Goal: Navigation & Orientation: Find specific page/section

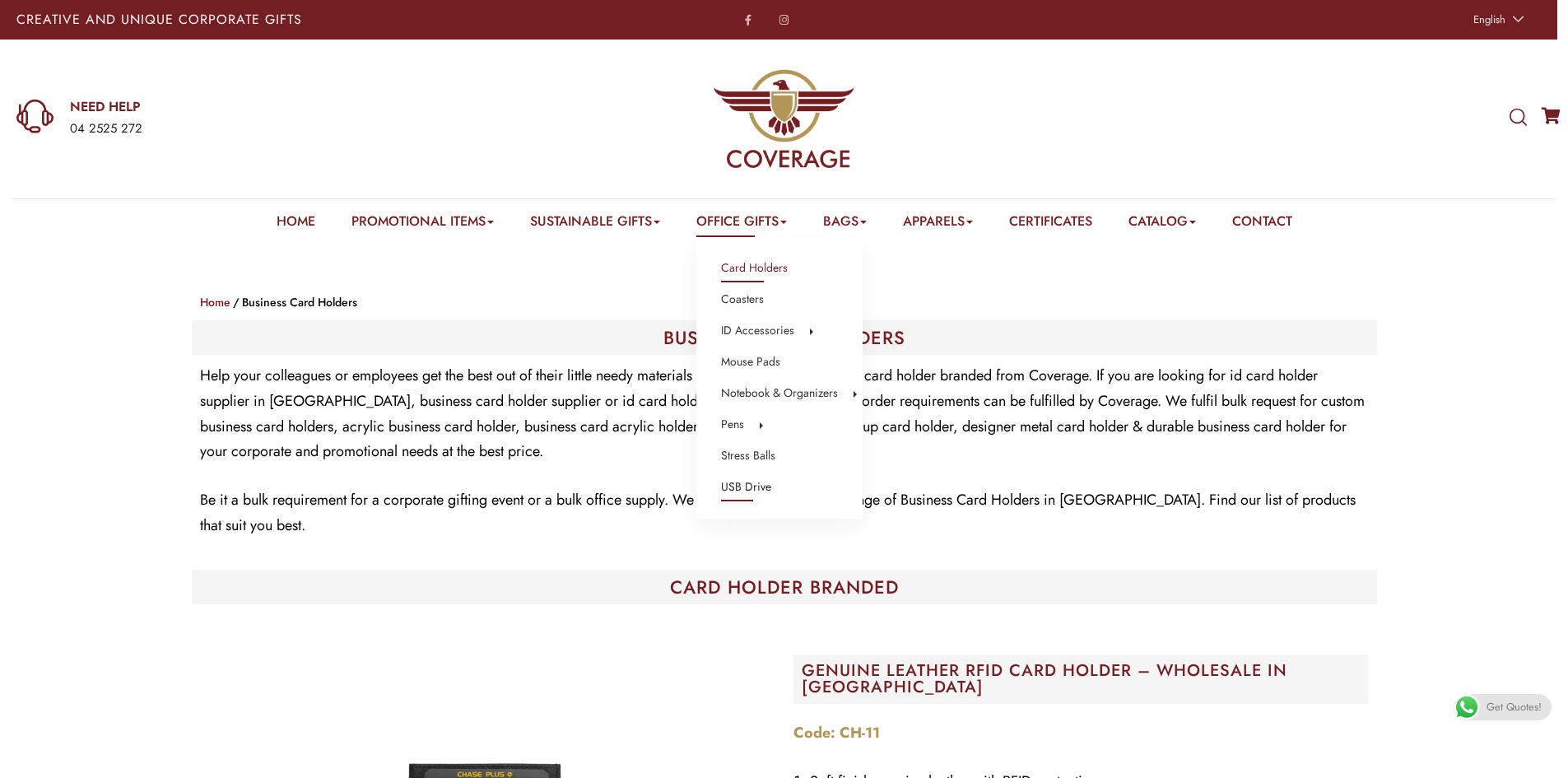
click at [754, 485] on link "USB Drive" at bounding box center [746, 487] width 50 height 21
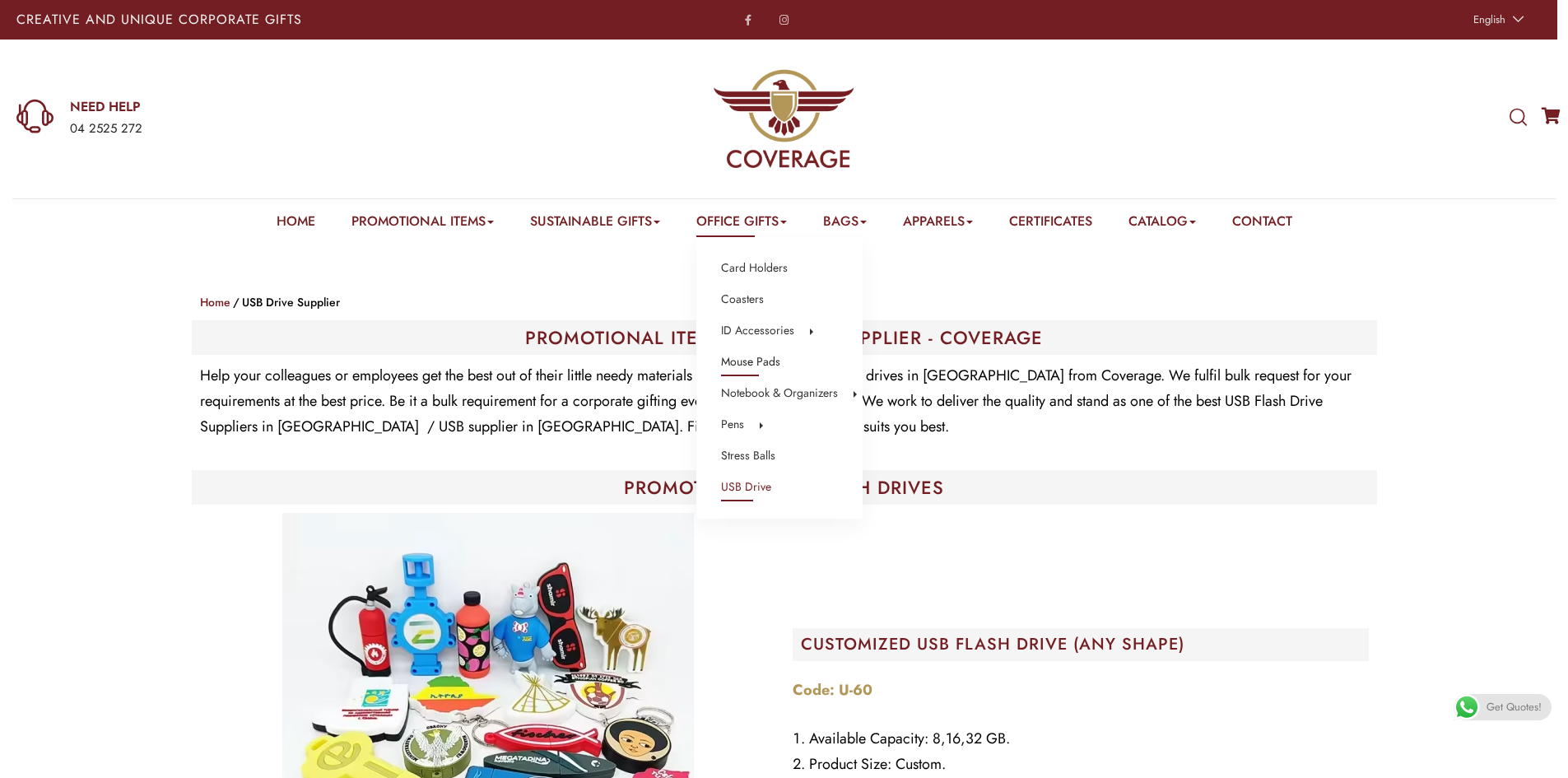
click at [764, 366] on link "Mouse Pads" at bounding box center [751, 362] width 59 height 21
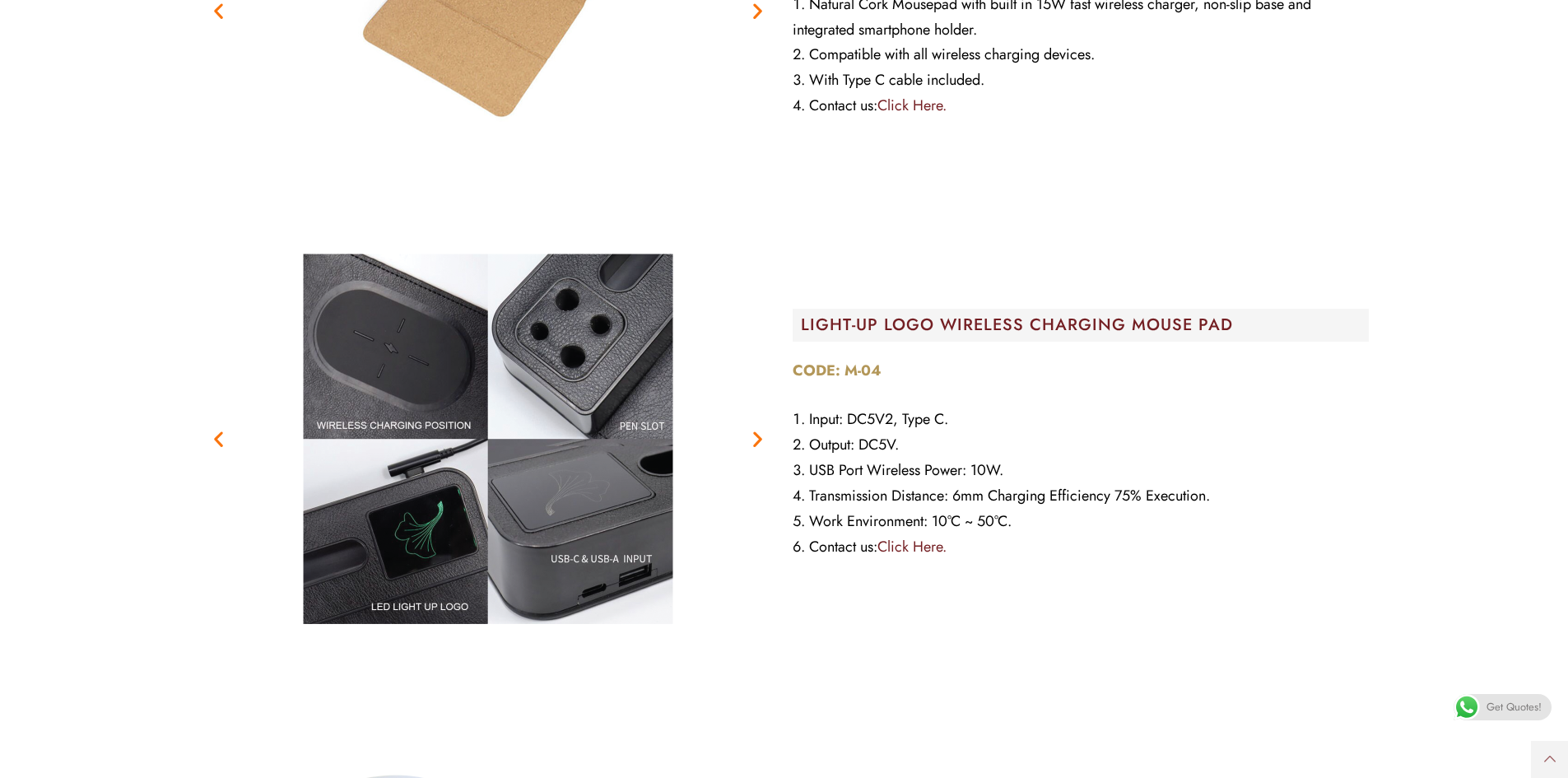
scroll to position [1071, 0]
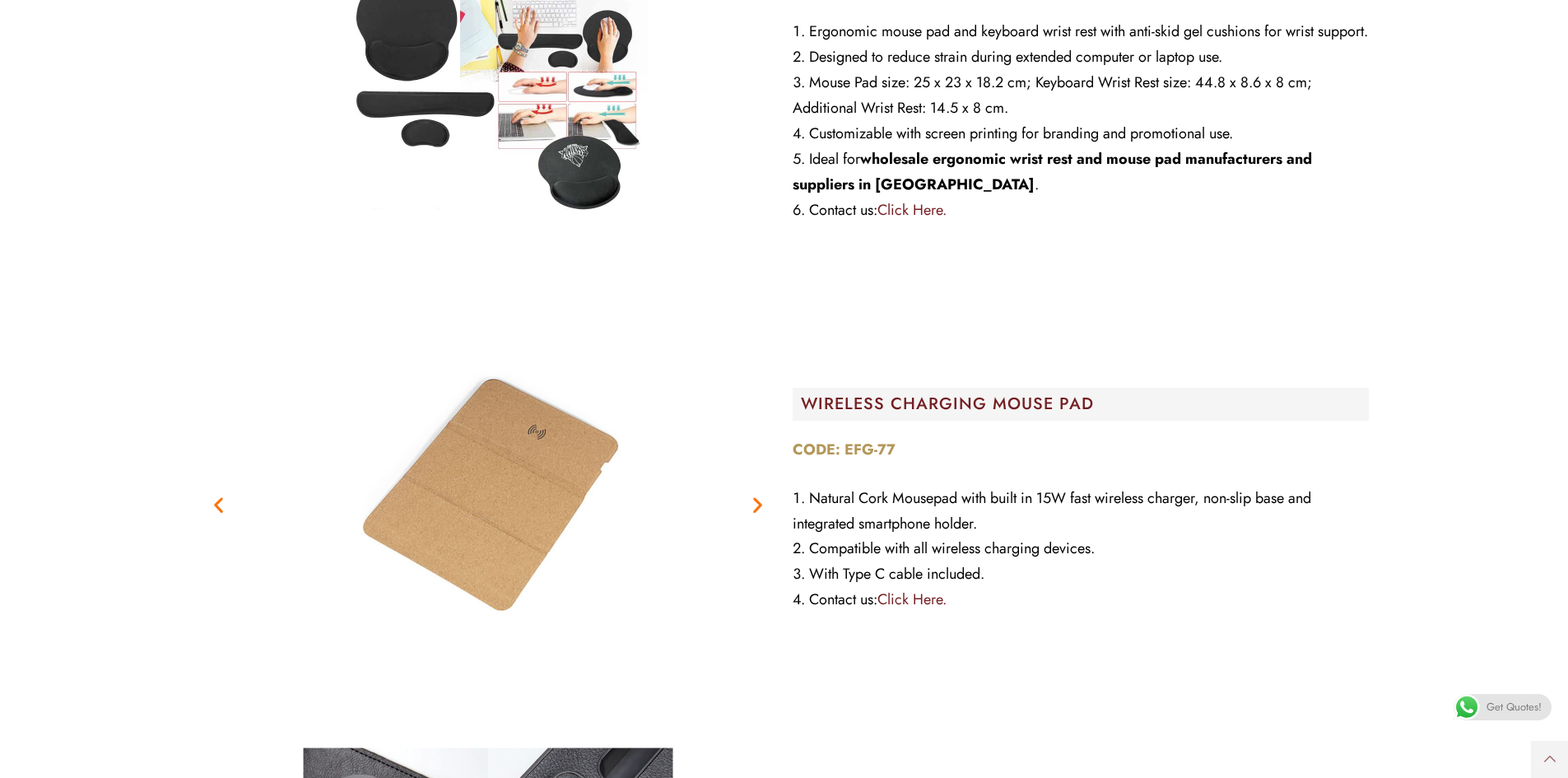
click at [755, 496] on icon "Next slide" at bounding box center [757, 505] width 20 height 20
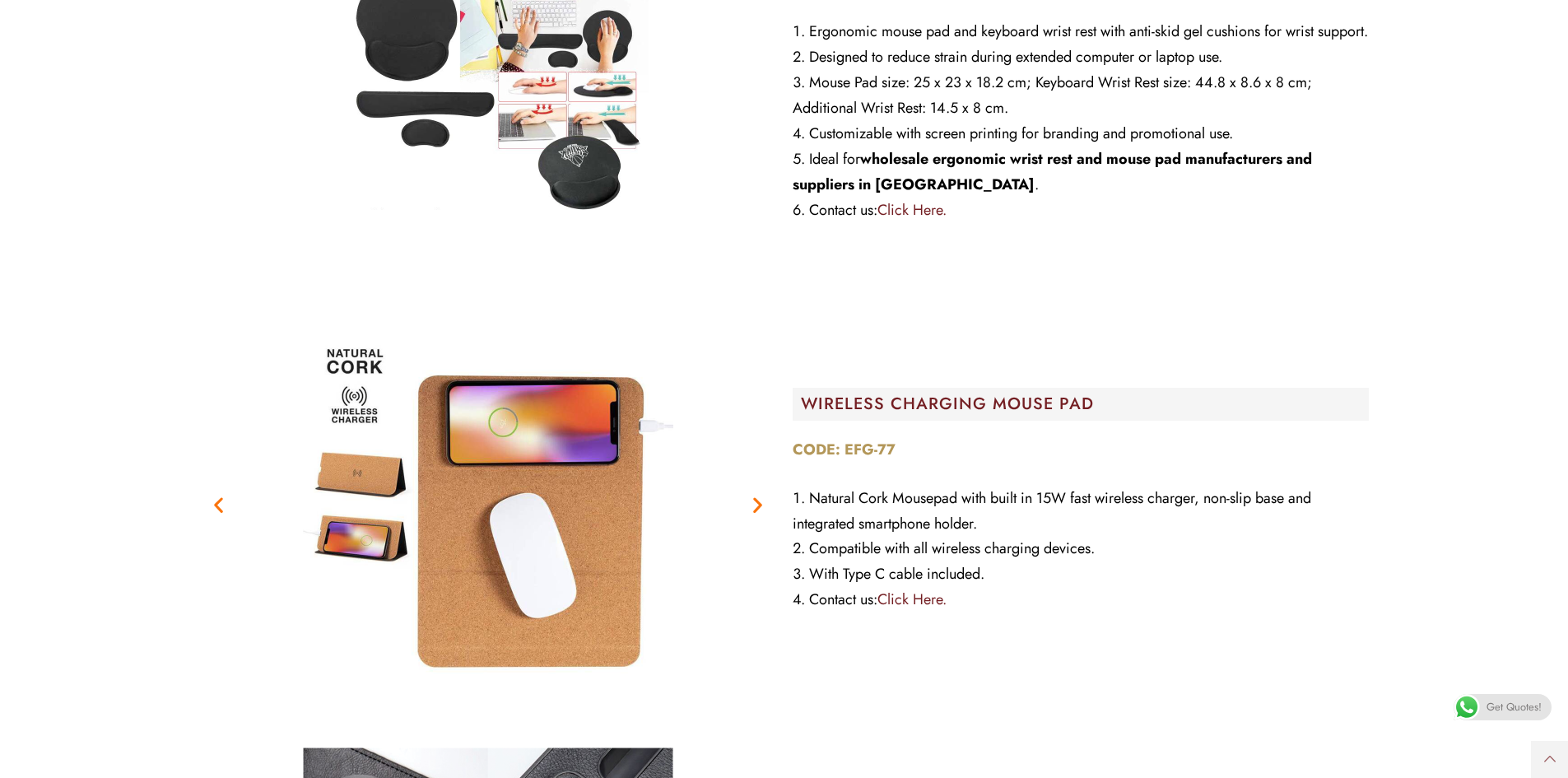
click at [755, 496] on icon "Next slide" at bounding box center [757, 505] width 20 height 20
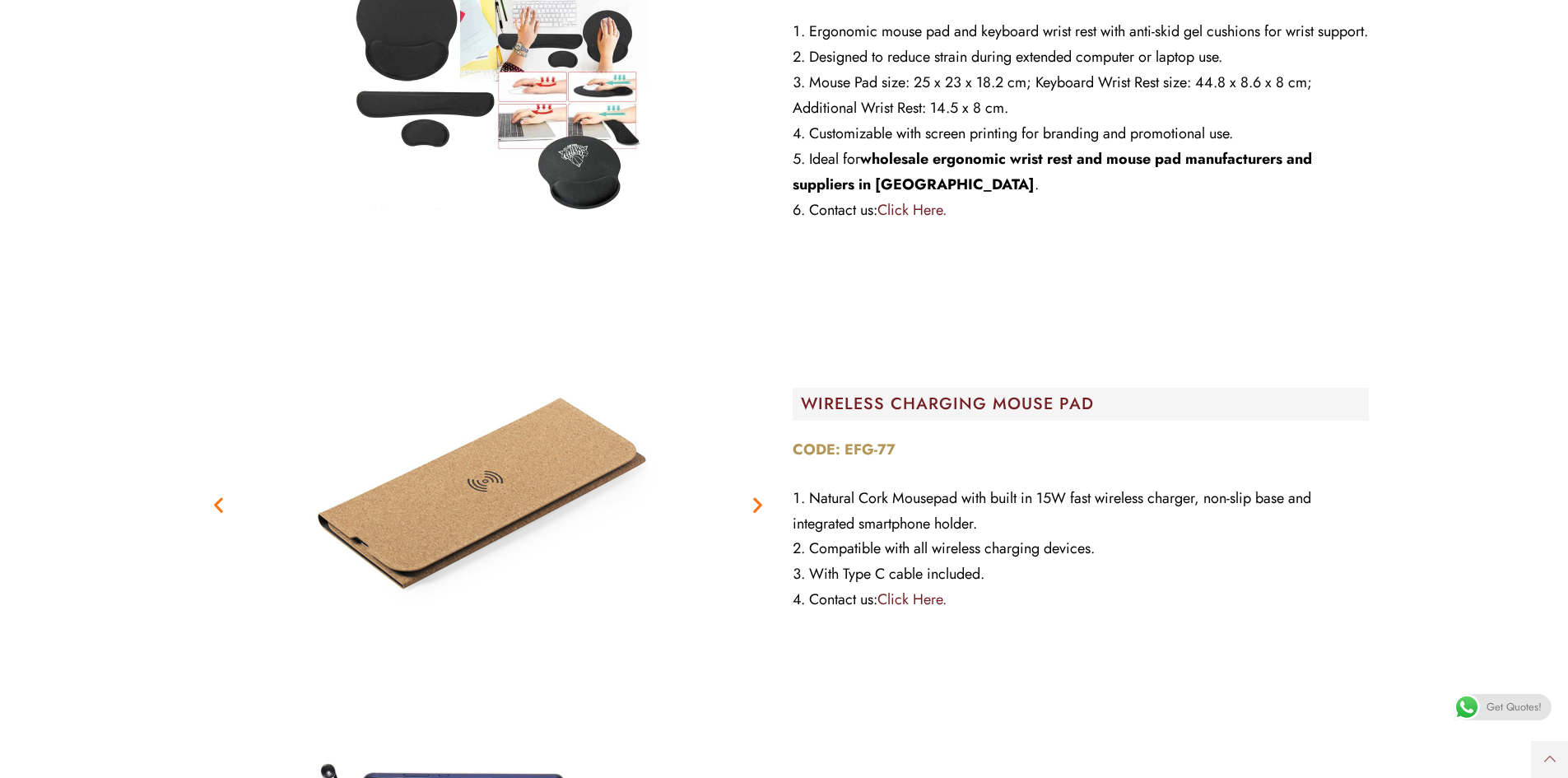
click at [756, 500] on icon "Next slide" at bounding box center [757, 505] width 20 height 20
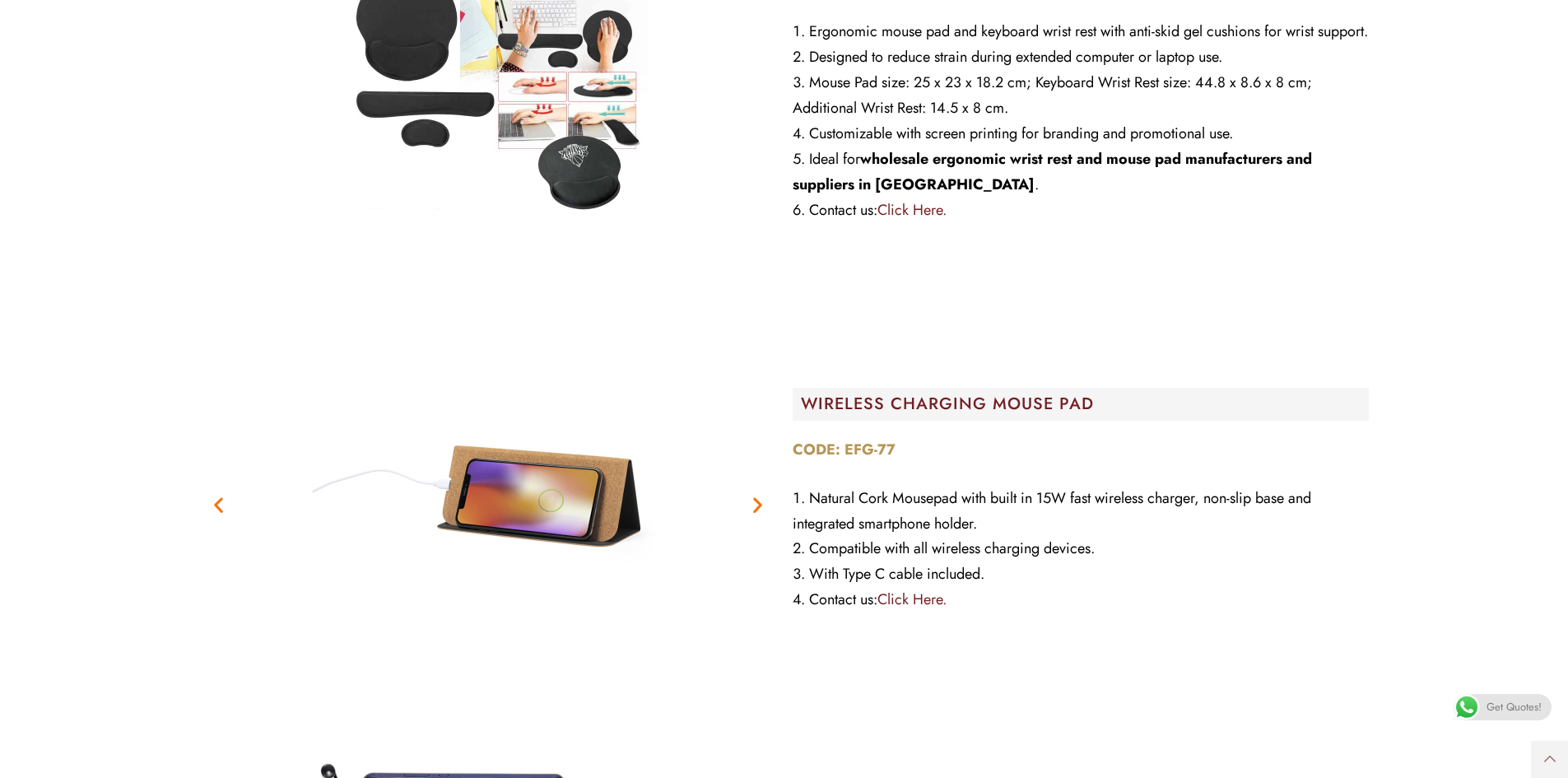
click at [756, 500] on icon "Next slide" at bounding box center [757, 505] width 20 height 20
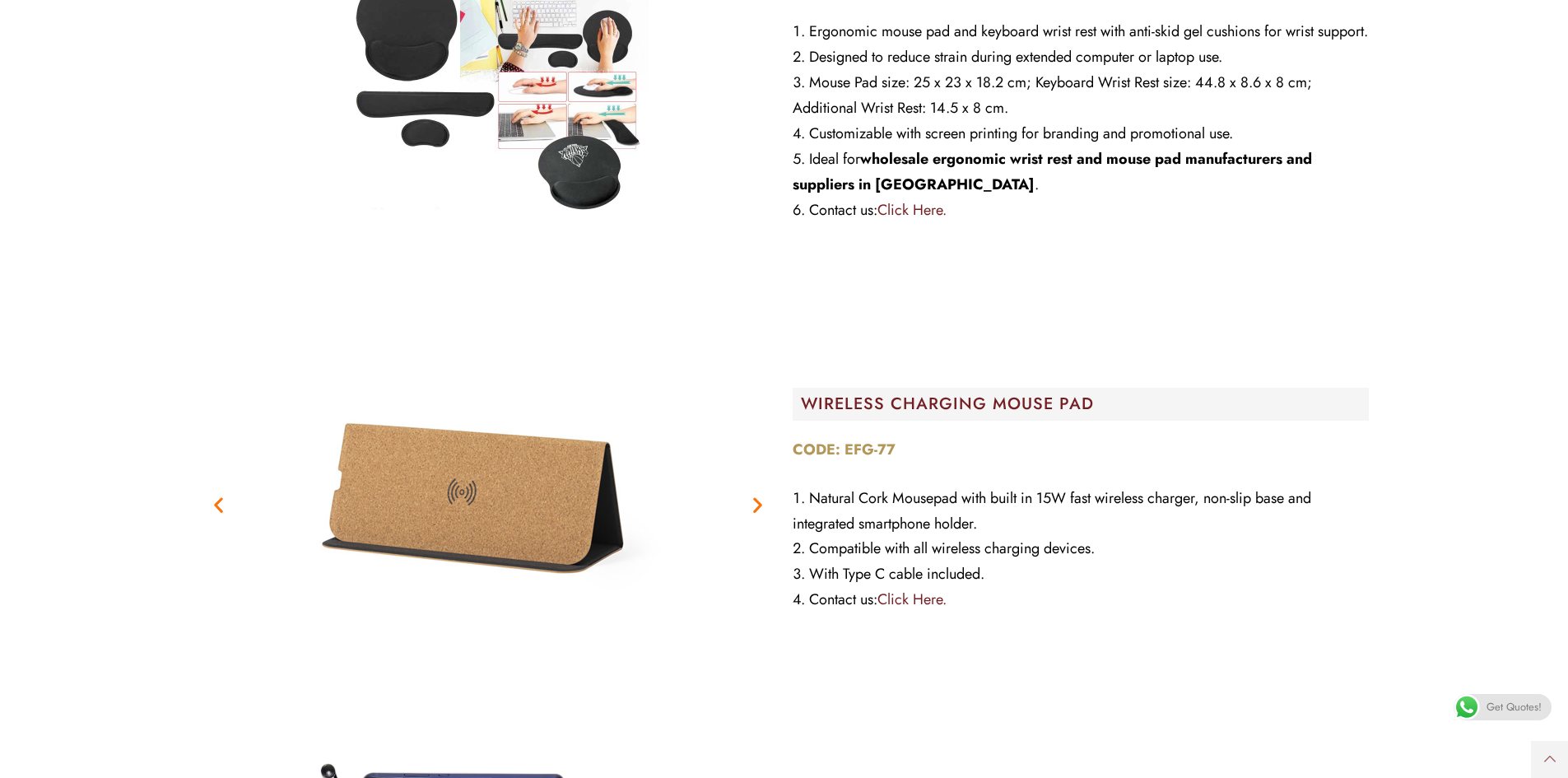
click at [756, 500] on icon "Next slide" at bounding box center [757, 505] width 20 height 20
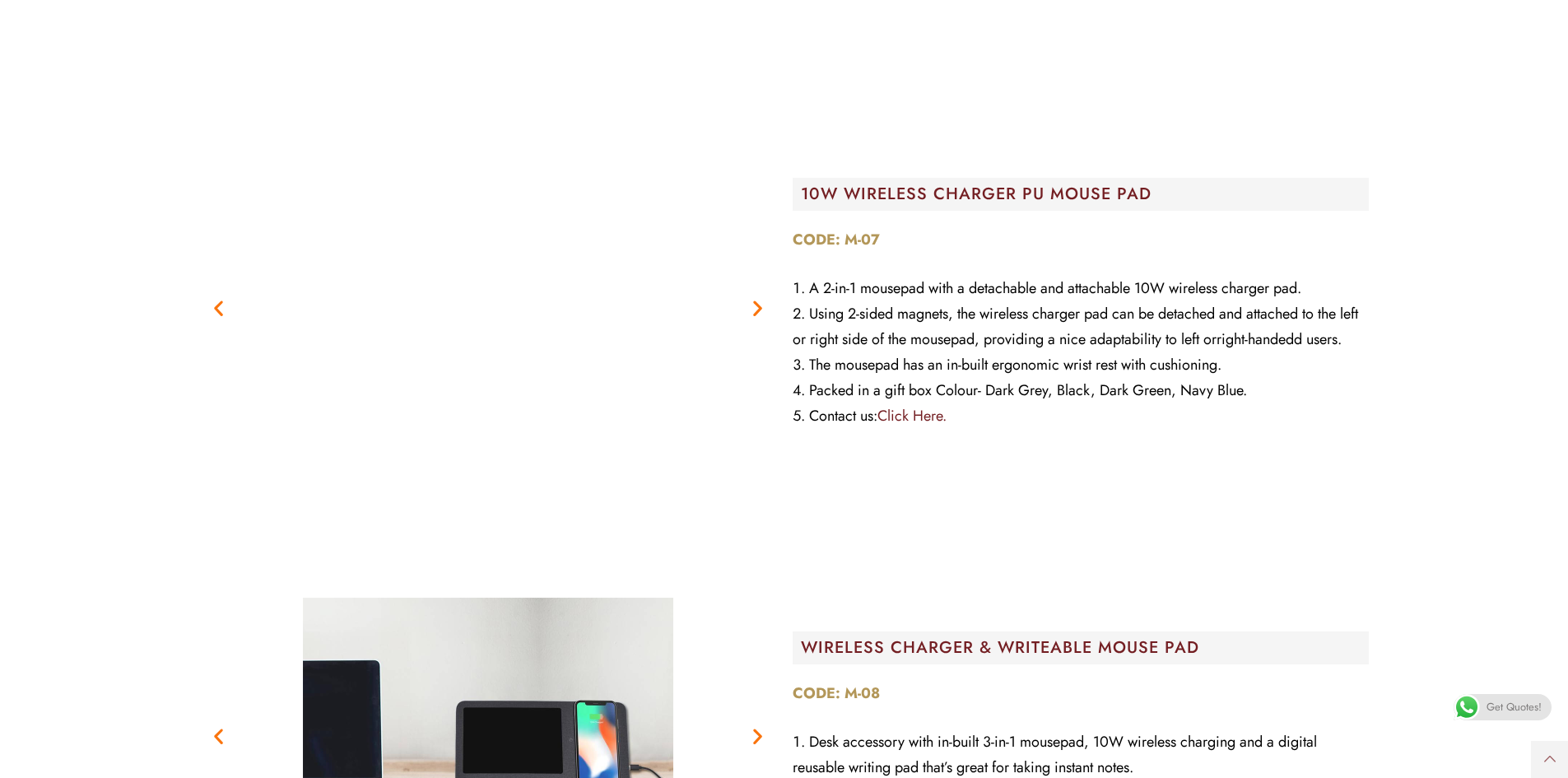
scroll to position [2552, 0]
